Goal: Navigation & Orientation: Understand site structure

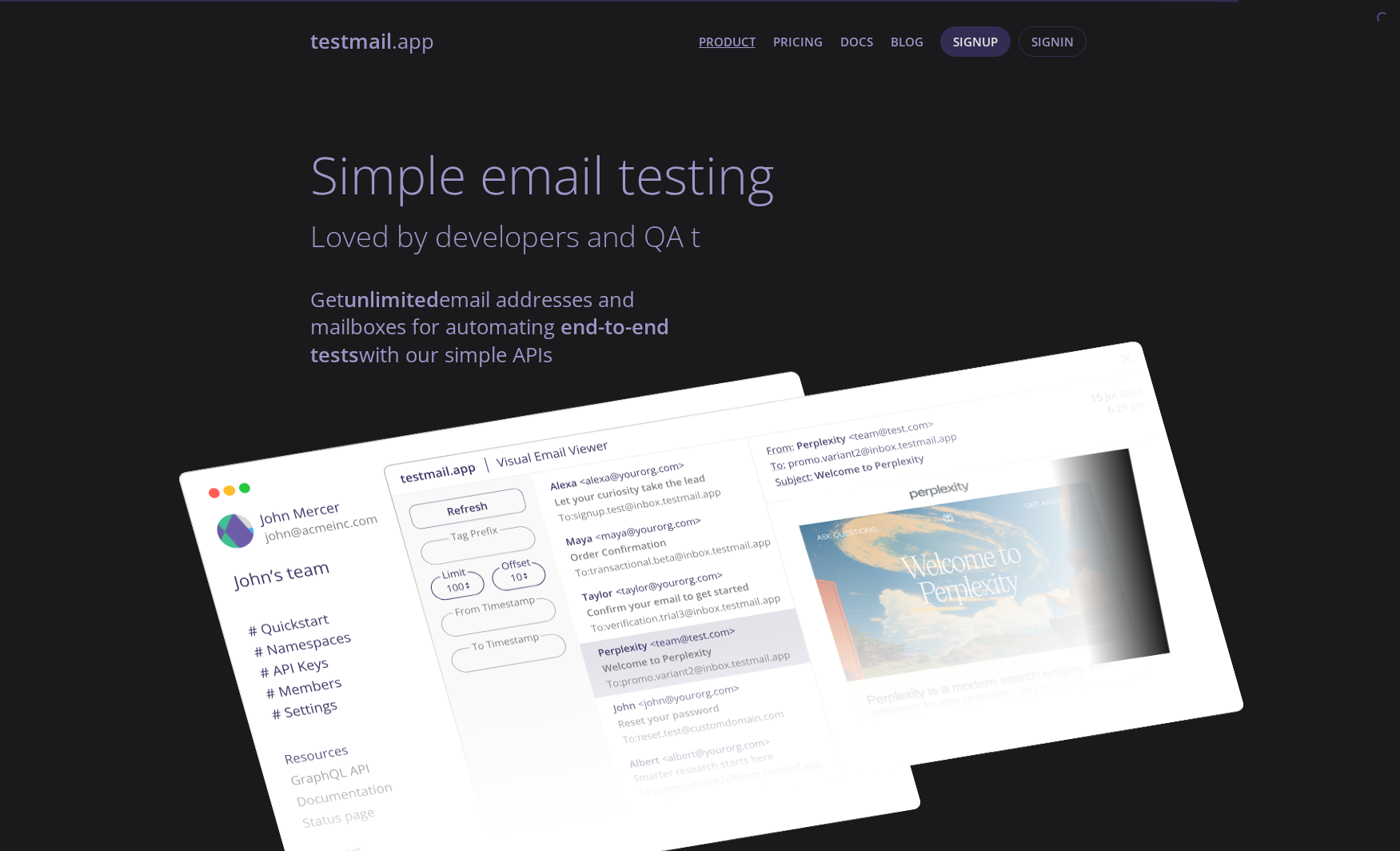
click at [133, 418] on img at bounding box center [550, 641] width 864 height 541
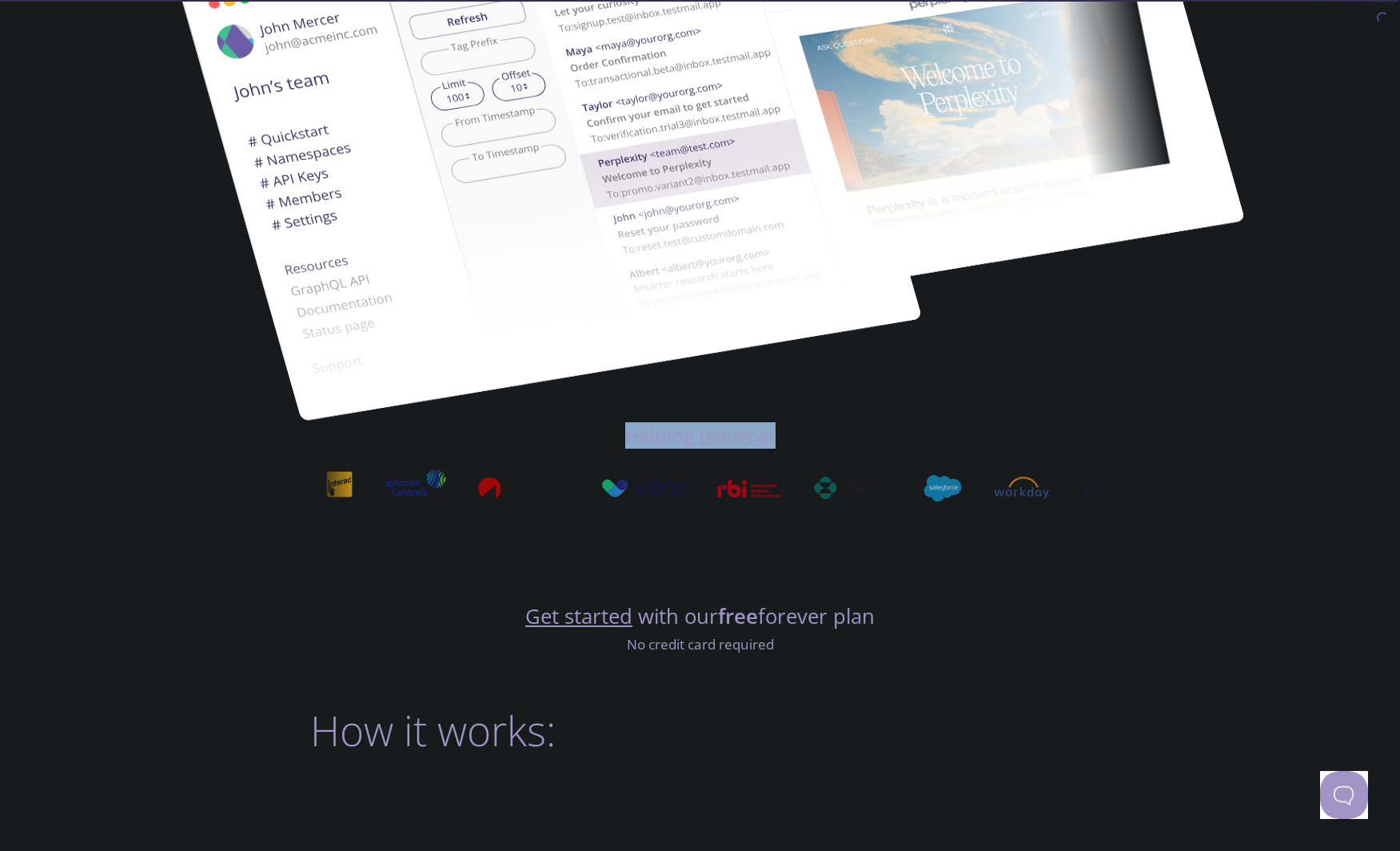
drag, startPoint x: 796, startPoint y: 442, endPoint x: 571, endPoint y: 440, distance: 225.0
click at [584, 442] on h4 "Helping teams at" at bounding box center [700, 435] width 781 height 26
click at [501, 437] on h4 "Helping teams at" at bounding box center [700, 435] width 781 height 26
drag, startPoint x: 816, startPoint y: 445, endPoint x: 579, endPoint y: 435, distance: 237.2
click at [579, 435] on h4 "Helping teams at" at bounding box center [700, 435] width 781 height 26
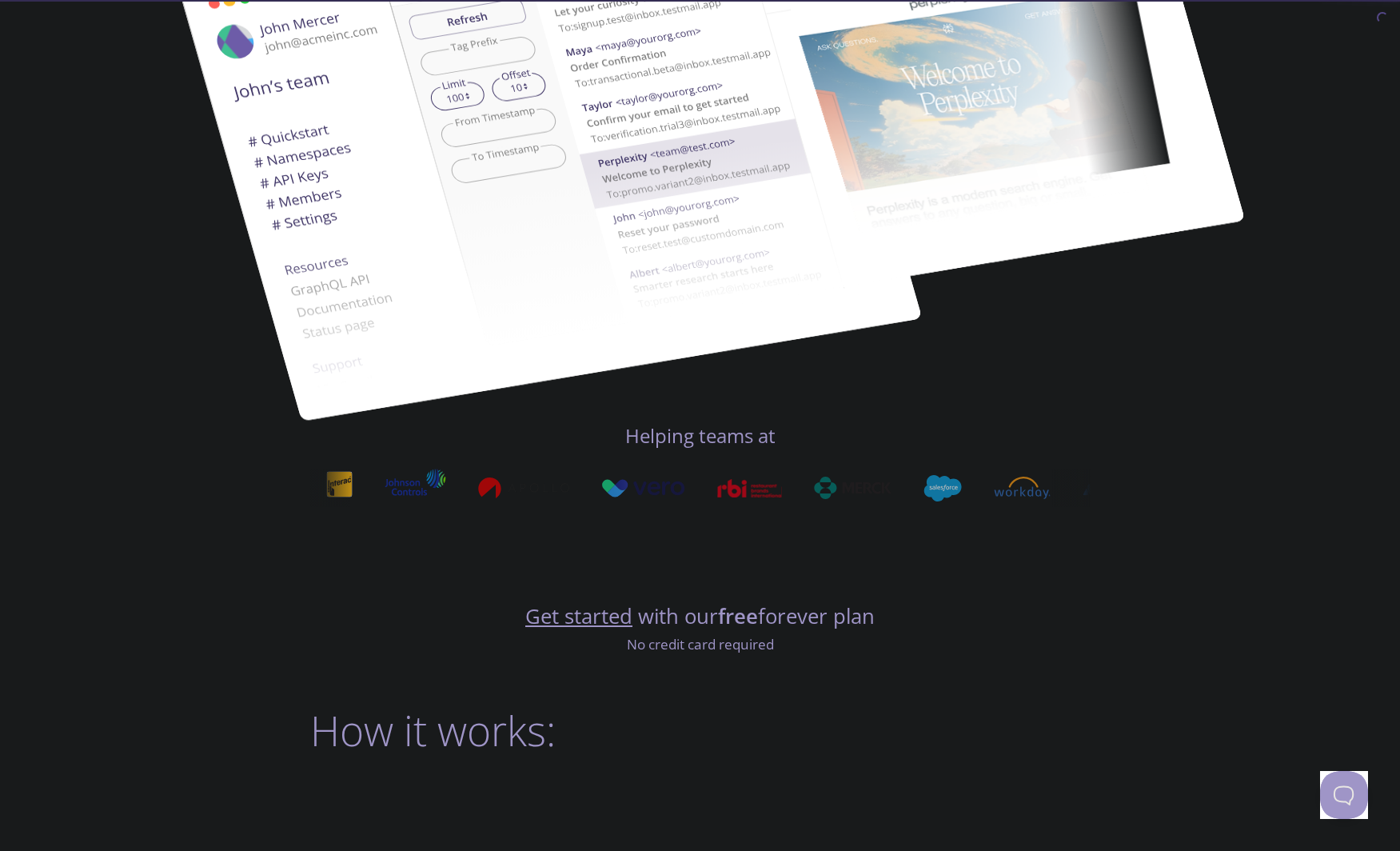
click at [551, 441] on h4 "Helping teams at" at bounding box center [700, 435] width 781 height 26
drag, startPoint x: 764, startPoint y: 435, endPoint x: 565, endPoint y: 432, distance: 199.0
click at [565, 432] on h4 "Helping teams at" at bounding box center [700, 435] width 781 height 26
